Goal: Information Seeking & Learning: Learn about a topic

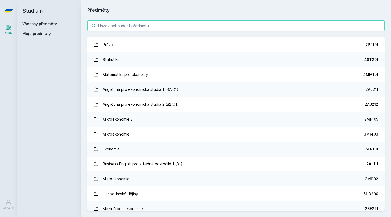
click at [160, 22] on input "search" at bounding box center [235, 25] width 297 height 11
paste input "3AM481"
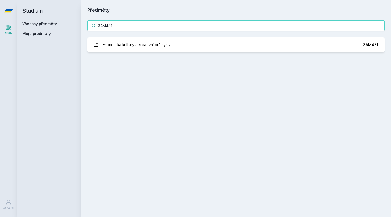
type input "3AM481"
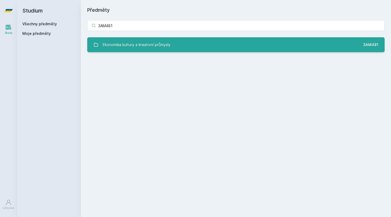
click at [160, 49] on div "Ekonomika kultury a kreativní průmysly" at bounding box center [137, 44] width 68 height 11
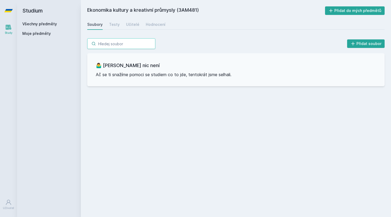
click at [127, 45] on input "search" at bounding box center [121, 43] width 68 height 11
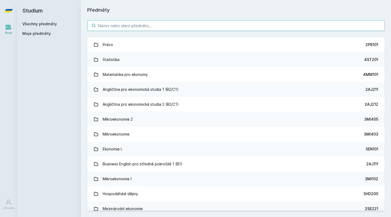
click at [149, 23] on input "search" at bounding box center [235, 25] width 297 height 11
paste input "3AM602"
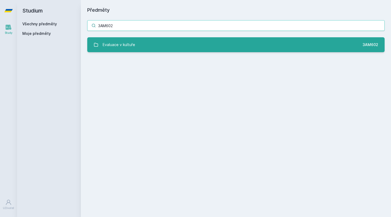
type input "3AM602"
click at [143, 49] on link "Evaluace v kultuře 3AM602" at bounding box center [235, 44] width 297 height 15
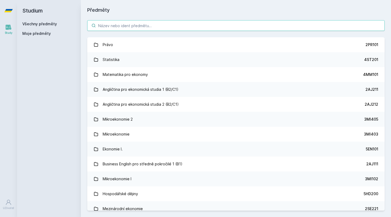
click at [147, 23] on input "search" at bounding box center [235, 25] width 297 height 11
paste input "3AM590"
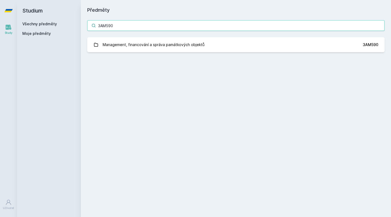
type input "3AM590"
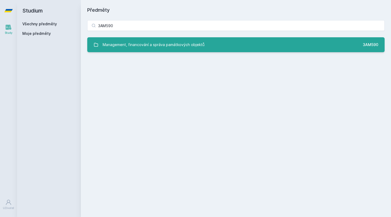
click at [164, 46] on div "Management, financování a správa památkových objektů" at bounding box center [154, 44] width 102 height 11
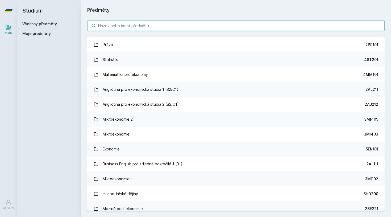
click at [113, 26] on input "search" at bounding box center [235, 25] width 297 height 11
paste input "3MA412"
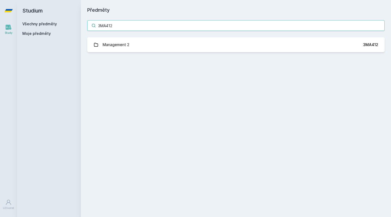
type input "3MA412"
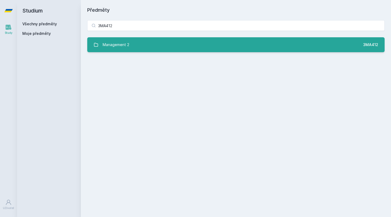
click at [121, 41] on div "Management 2" at bounding box center [116, 44] width 27 height 11
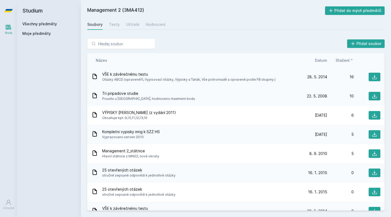
click at [181, 77] on span "Otázky ABCD (opravené!!), Vypisovací otázky, Výpisky a Tahák, Vše pohromadě a o…" at bounding box center [188, 79] width 173 height 5
click at [372, 77] on icon at bounding box center [373, 76] width 5 height 5
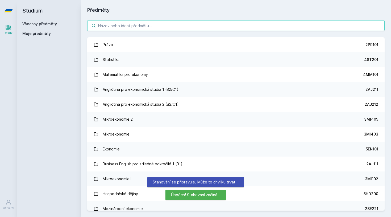
click at [134, 28] on input "search" at bounding box center [235, 25] width 297 height 11
paste input "3MG493"
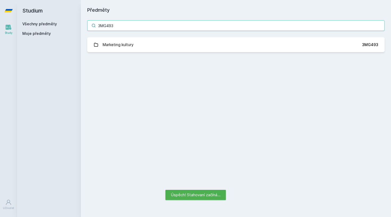
type input "3MG493"
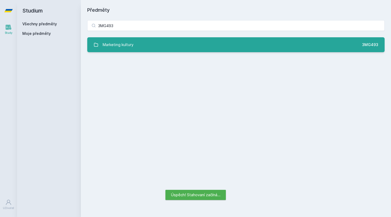
click at [143, 44] on link "Marketing kultury 3MG493" at bounding box center [235, 44] width 297 height 15
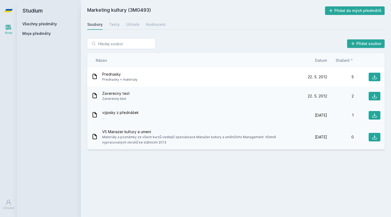
click at [150, 116] on div "výpisky z přednášek ..." at bounding box center [195, 115] width 209 height 11
click at [375, 76] on icon at bounding box center [373, 76] width 5 height 5
click at [375, 95] on icon at bounding box center [373, 95] width 5 height 5
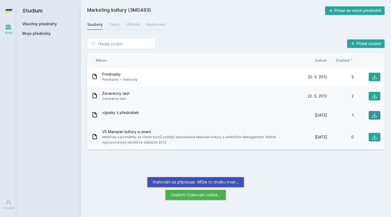
click at [375, 117] on icon at bounding box center [373, 114] width 5 height 5
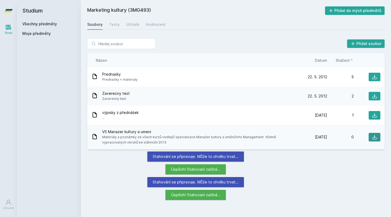
click at [374, 138] on icon at bounding box center [373, 136] width 5 height 5
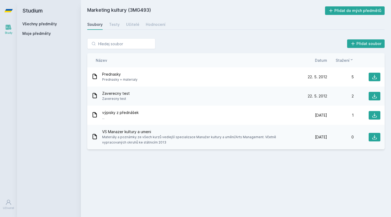
click at [340, 170] on div "Marketing kultury (3MG493) Přidat do mých předmětů [GEOGRAPHIC_DATA] Testy Učit…" at bounding box center [235, 108] width 297 height 204
click at [376, 98] on icon at bounding box center [373, 95] width 5 height 5
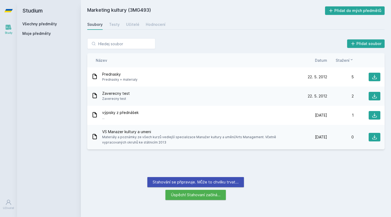
click at [345, 167] on div "Marketing kultury (3MG493) Přidat do mých předmětů [GEOGRAPHIC_DATA] Testy Učit…" at bounding box center [235, 108] width 297 height 204
click at [373, 137] on icon at bounding box center [374, 137] width 5 height 5
click at [222, 136] on span "Materiály a poznámky ze všech kurzů vedlejší specializace Manažer kultury a umě…" at bounding box center [200, 139] width 196 height 11
click at [93, 138] on icon at bounding box center [94, 136] width 4 height 5
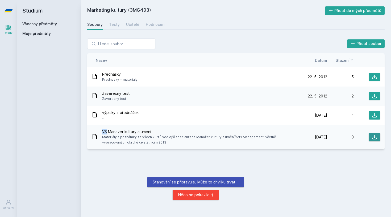
click at [375, 138] on icon at bounding box center [373, 136] width 5 height 5
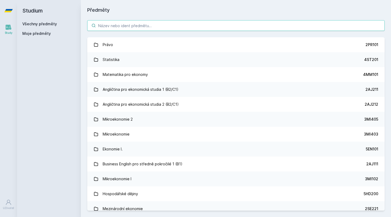
click at [121, 27] on input "search" at bounding box center [235, 25] width 297 height 11
paste input "3AM491"
type input "3AM491"
